Goal: Transaction & Acquisition: Book appointment/travel/reservation

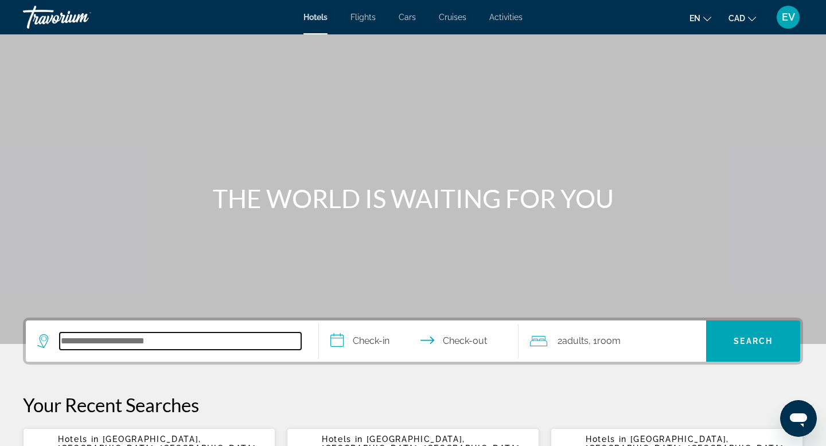
click at [208, 341] on input "Search hotel destination" at bounding box center [181, 341] width 242 height 17
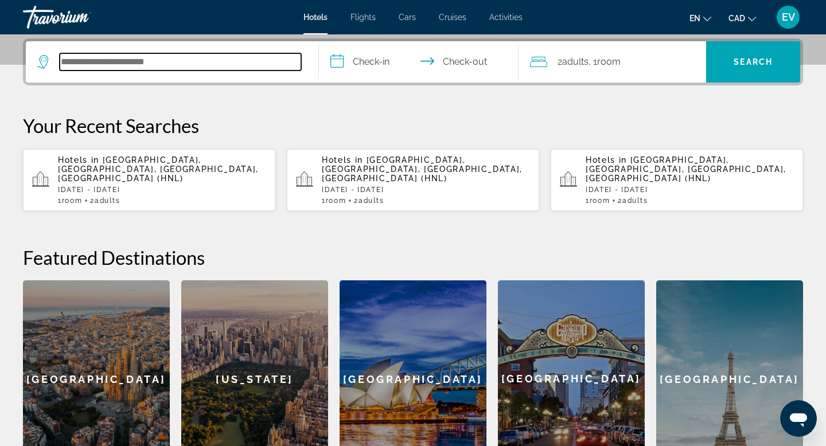
scroll to position [281, 0]
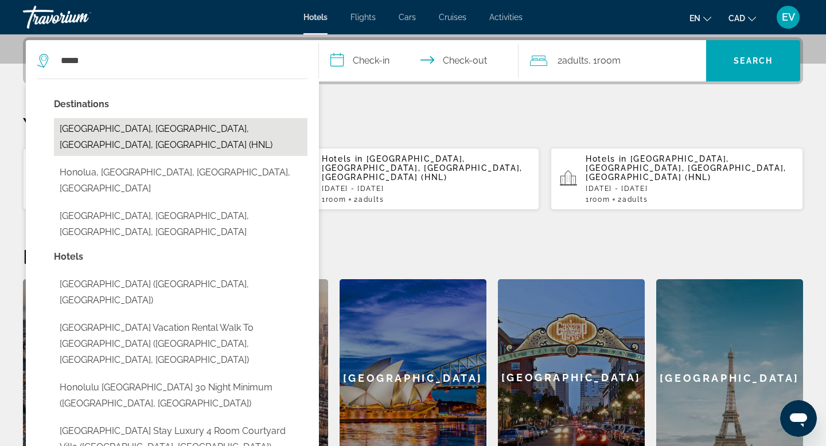
click at [200, 136] on button "[GEOGRAPHIC_DATA], [GEOGRAPHIC_DATA], [GEOGRAPHIC_DATA], [GEOGRAPHIC_DATA] (HNL)" at bounding box center [181, 137] width 254 height 38
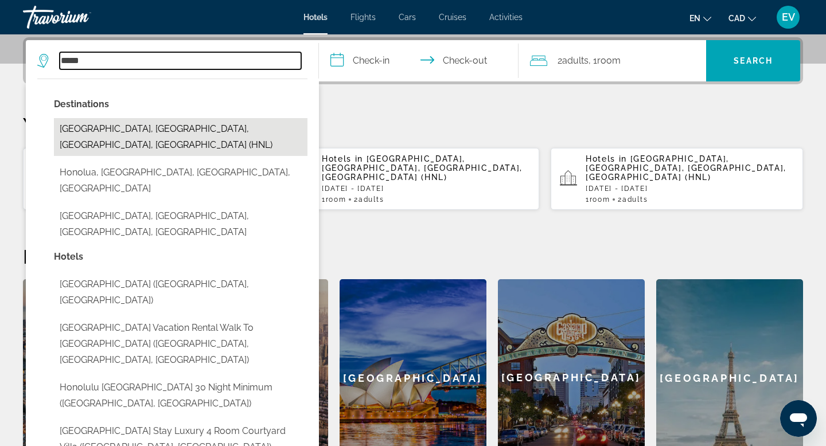
type input "**********"
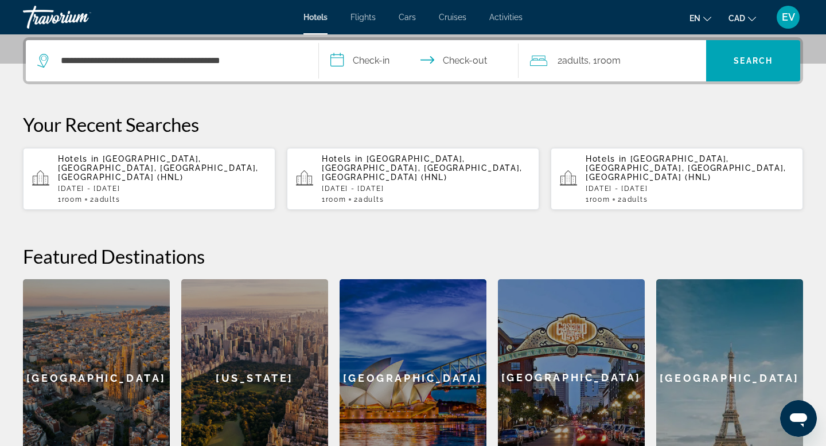
click at [360, 69] on input "**********" at bounding box center [421, 62] width 204 height 45
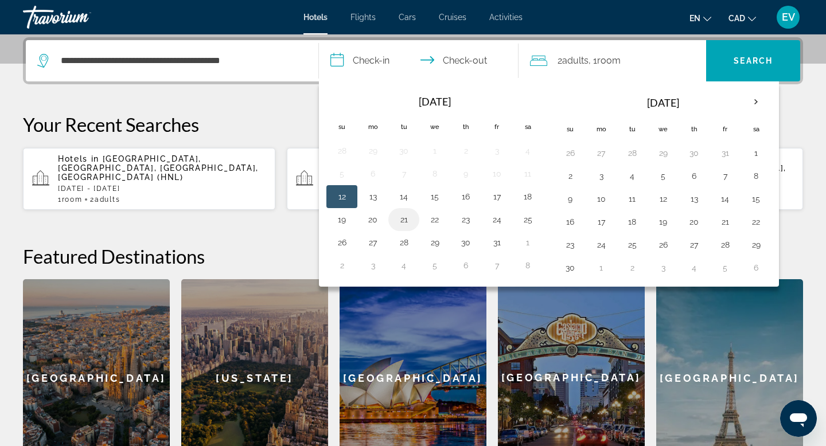
click at [403, 224] on button "21" at bounding box center [404, 220] width 18 height 16
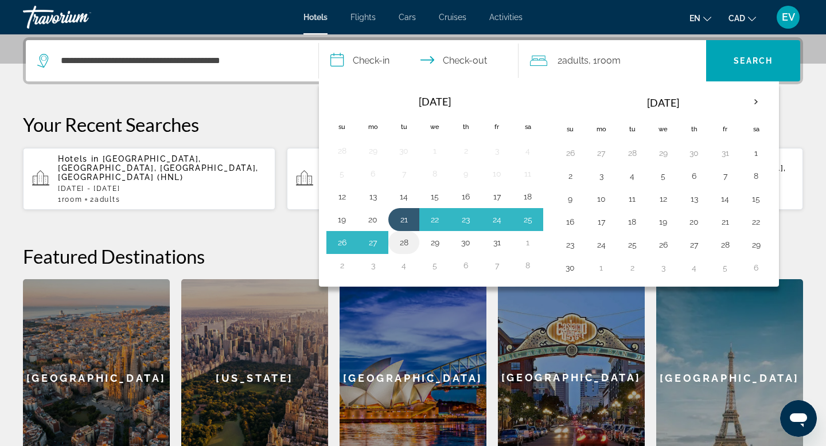
click at [403, 237] on button "28" at bounding box center [404, 243] width 18 height 16
type input "**********"
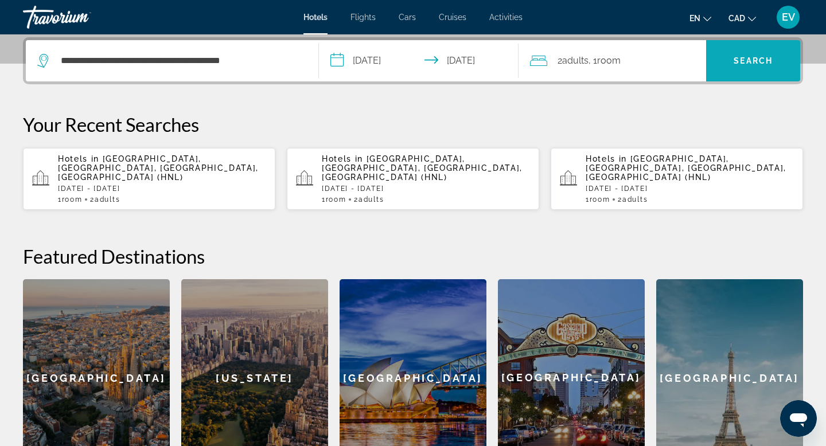
click at [736, 55] on span "Search" at bounding box center [753, 61] width 94 height 28
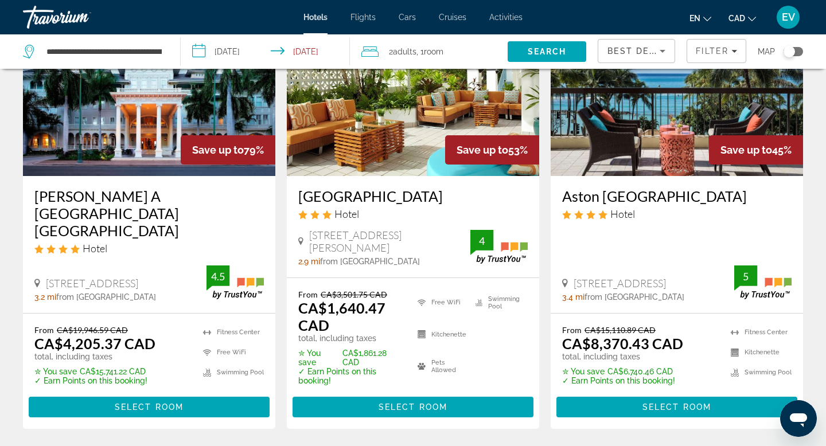
scroll to position [118, 0]
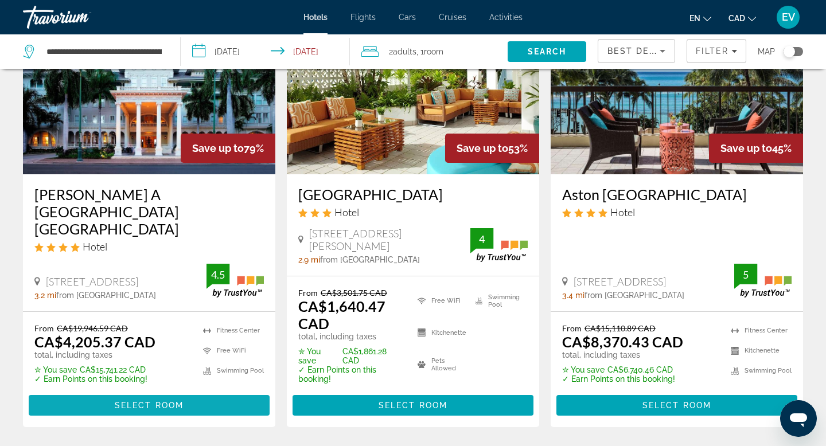
click at [93, 403] on span "Main content" at bounding box center [149, 406] width 241 height 28
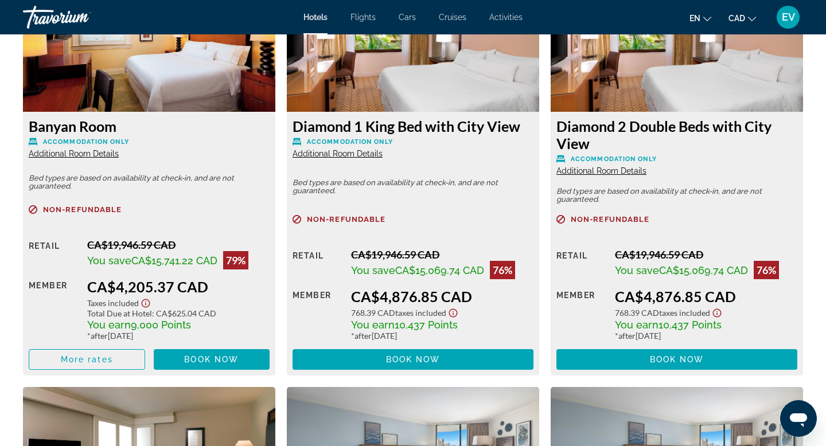
scroll to position [1659, 0]
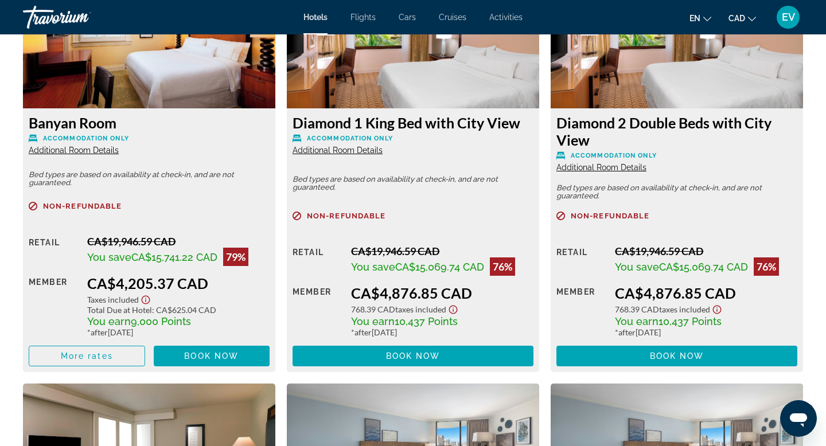
click at [145, 301] on icon "Show Taxes and Fees disclaimer" at bounding box center [146, 300] width 14 height 10
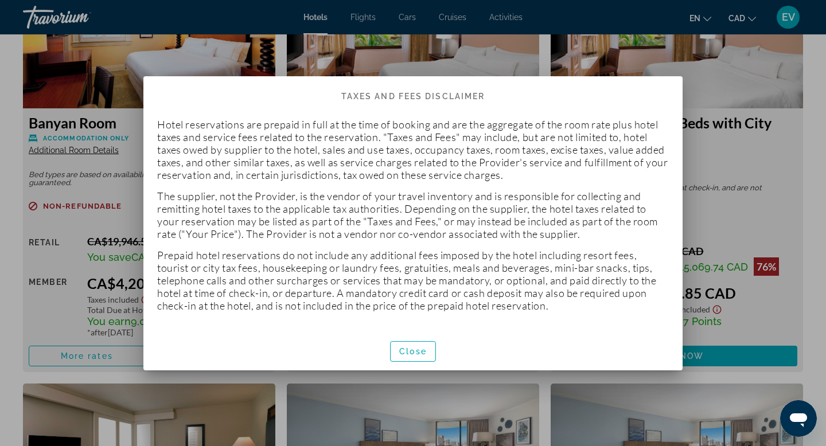
scroll to position [0, 0]
click at [403, 355] on span "Close" at bounding box center [413, 351] width 28 height 9
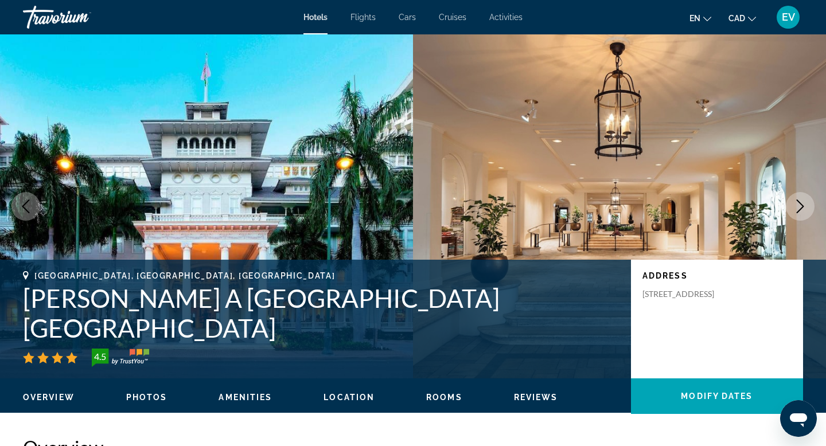
scroll to position [1659, 0]
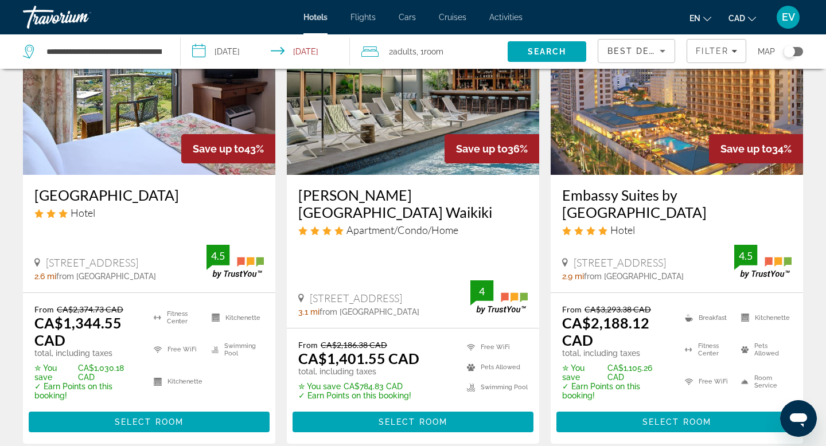
scroll to position [577, 0]
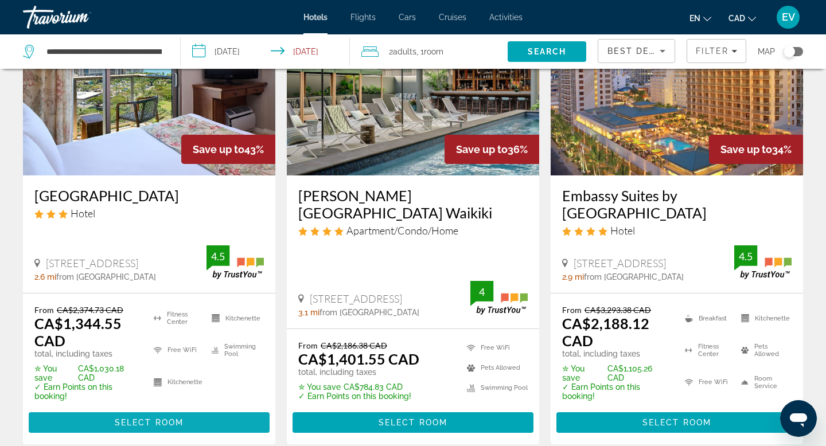
click at [97, 419] on span "Main content" at bounding box center [149, 423] width 241 height 28
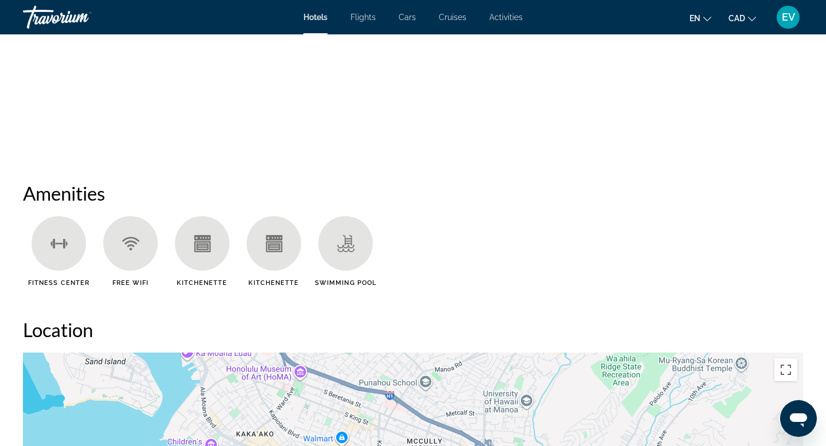
scroll to position [730, 0]
